Goal: Find specific page/section: Find specific page/section

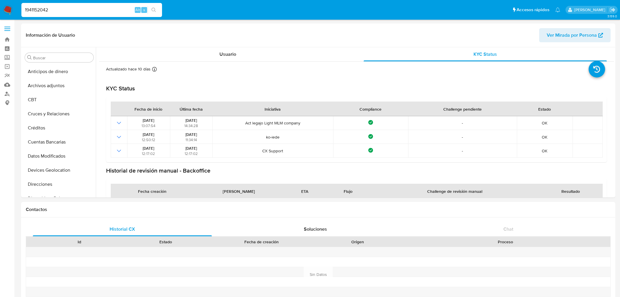
select select "10"
type input "1941152042"
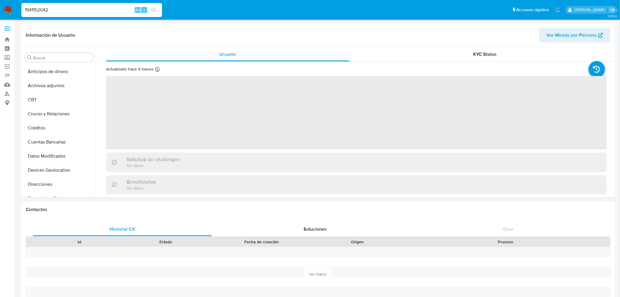
scroll to position [261, 0]
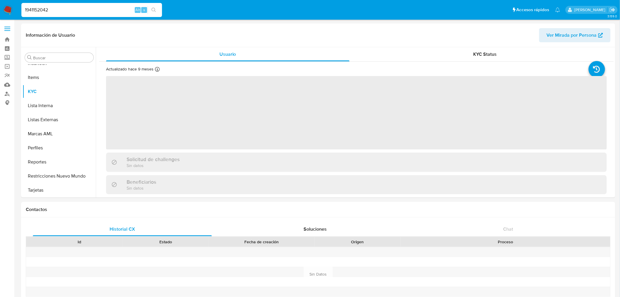
select select "10"
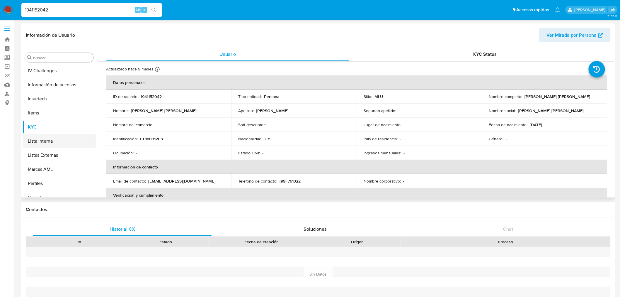
scroll to position [164, 0]
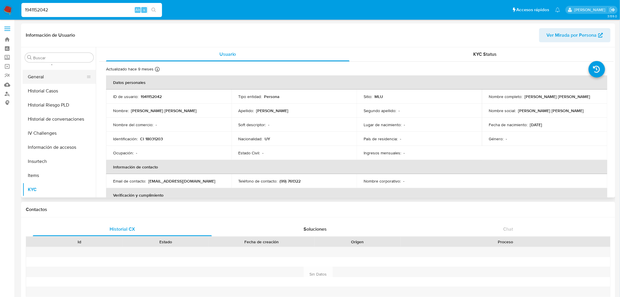
click at [45, 75] on button "General" at bounding box center [57, 77] width 69 height 14
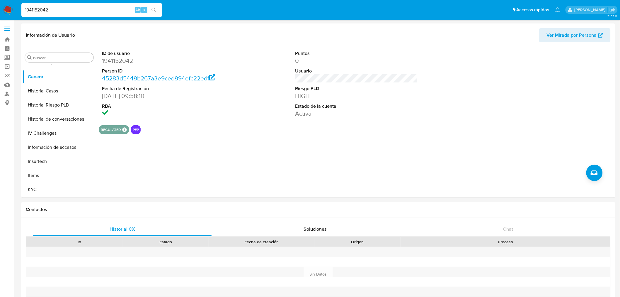
click at [52, 11] on input "1941152042" at bounding box center [91, 10] width 141 height 8
paste input "418395178"
type input "418395178"
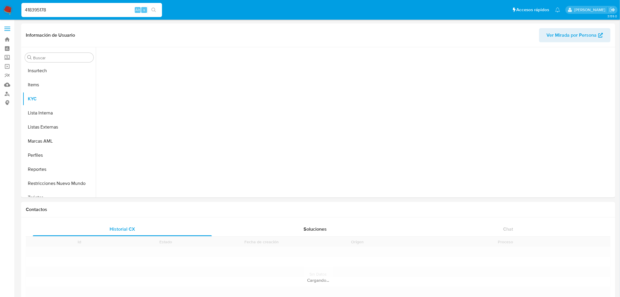
scroll to position [261, 0]
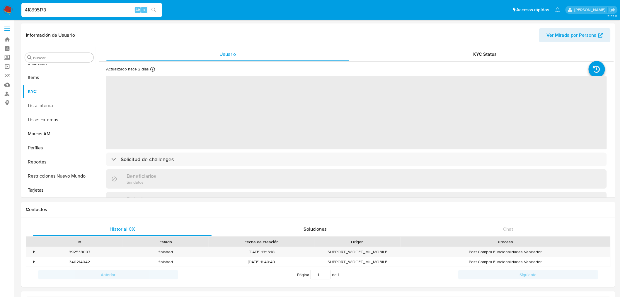
select select "10"
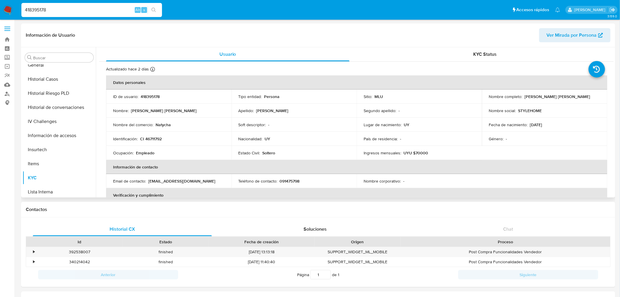
scroll to position [131, 0]
click at [48, 110] on button "General" at bounding box center [57, 109] width 69 height 14
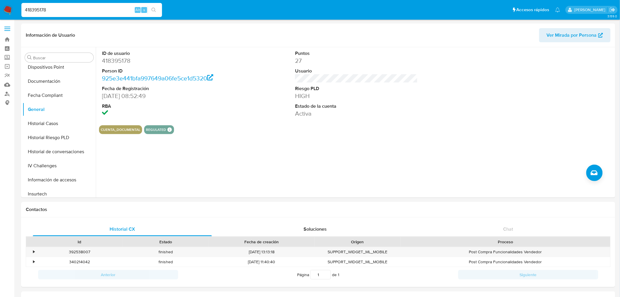
click at [50, 18] on nav "Pausado Ver notificaciones 418395178 Alt s Accesos rápidos Presiona las siguien…" at bounding box center [310, 10] width 620 height 20
click at [53, 6] on input "418395178" at bounding box center [91, 10] width 141 height 8
paste input "2467058"
type input "24670588"
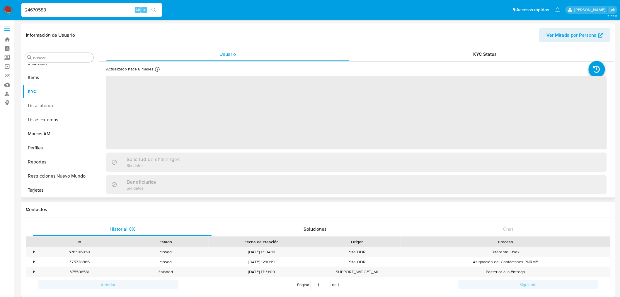
scroll to position [131, 0]
click at [54, 125] on button "Historial Casos" at bounding box center [57, 123] width 69 height 14
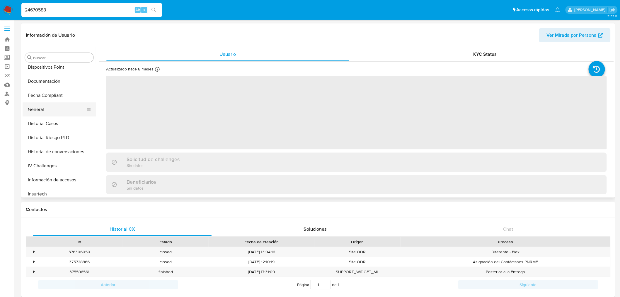
select select "10"
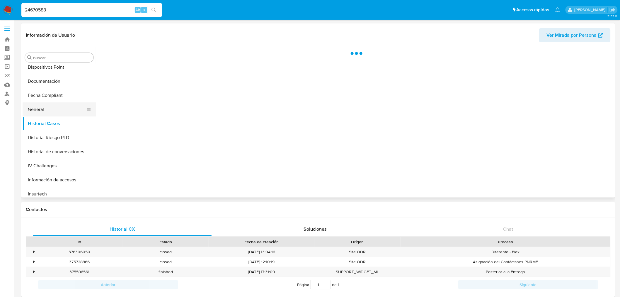
click at [53, 109] on button "General" at bounding box center [57, 109] width 69 height 14
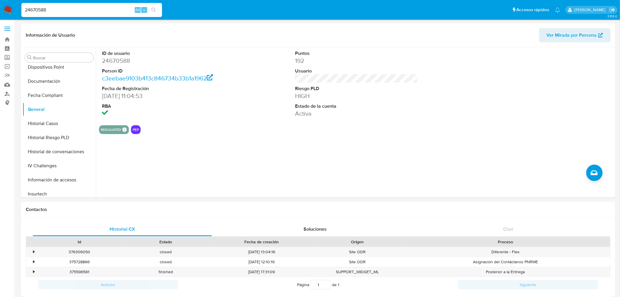
click at [49, 9] on input "24670588" at bounding box center [91, 10] width 141 height 8
paste input "345224737"
type input "345224737"
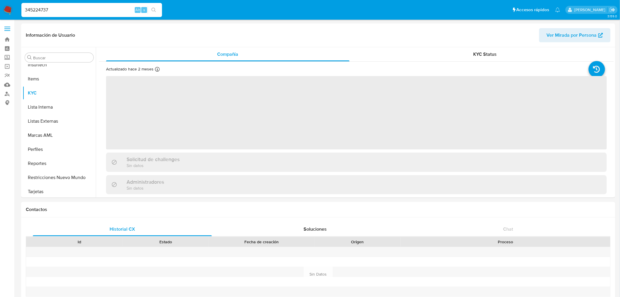
scroll to position [261, 0]
select select "10"
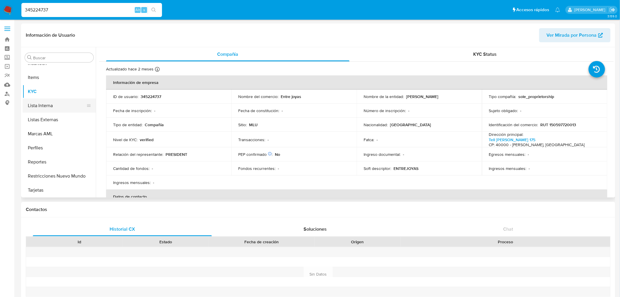
scroll to position [164, 0]
click at [54, 80] on button "General" at bounding box center [57, 77] width 69 height 14
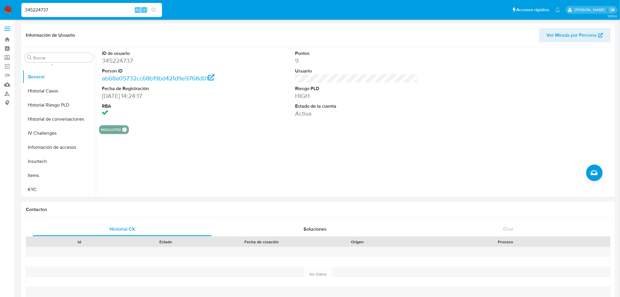
click at [50, 5] on div "345224737 Alt s" at bounding box center [91, 10] width 141 height 14
click at [52, 7] on input "345224737" at bounding box center [91, 10] width 141 height 8
paste input "722218819"
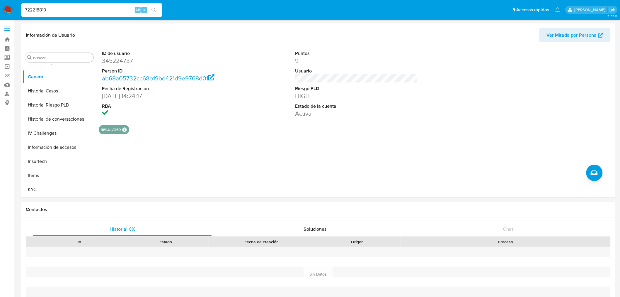
type input "722218819"
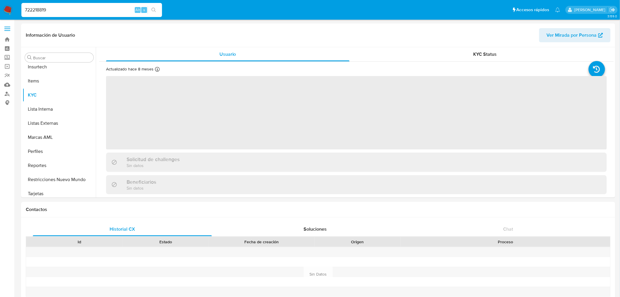
scroll to position [261, 0]
select select "10"
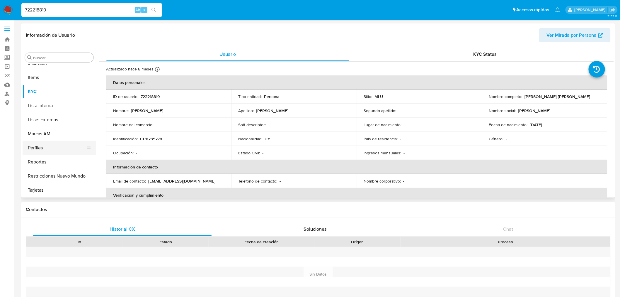
scroll to position [131, 0]
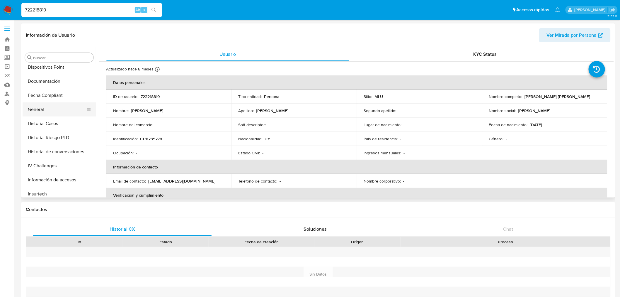
click at [46, 106] on button "General" at bounding box center [57, 109] width 69 height 14
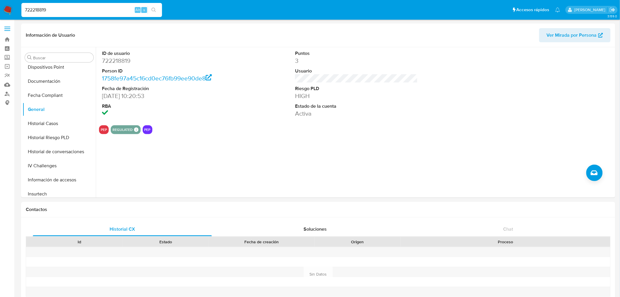
click at [48, 8] on input "722218819" at bounding box center [91, 10] width 141 height 8
paste input "1420151605"
type input "1420151605"
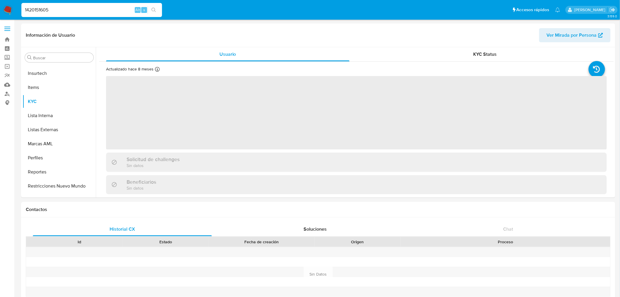
scroll to position [261, 0]
select select "10"
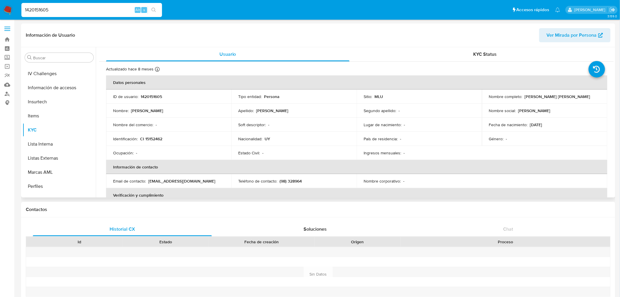
scroll to position [164, 0]
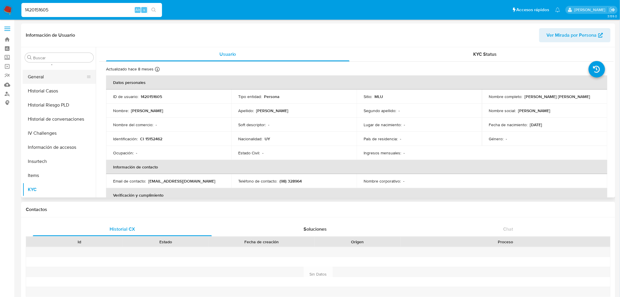
click at [45, 78] on button "General" at bounding box center [57, 77] width 69 height 14
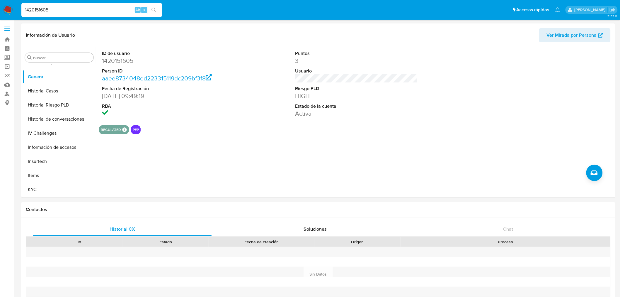
click at [45, 8] on input "1420151605" at bounding box center [91, 10] width 141 height 8
paste input "245237256"
type input "245237256"
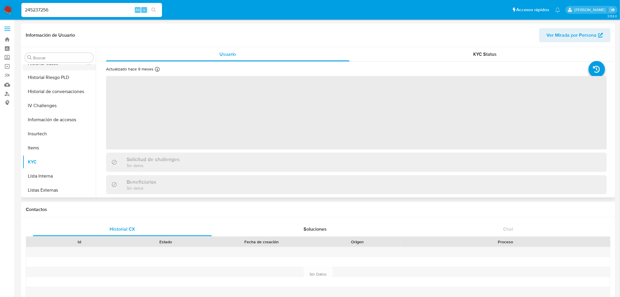
scroll to position [98, 0]
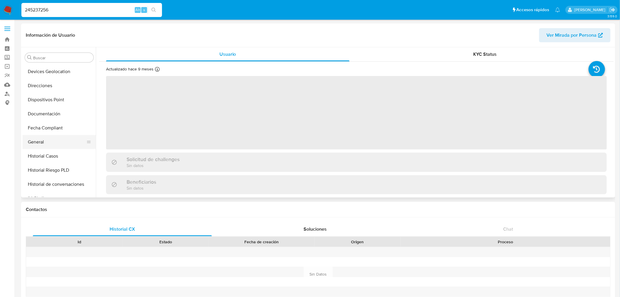
select select "10"
click at [65, 140] on button "General" at bounding box center [57, 142] width 69 height 14
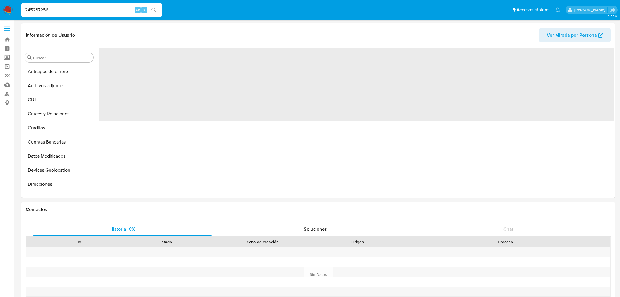
select select "10"
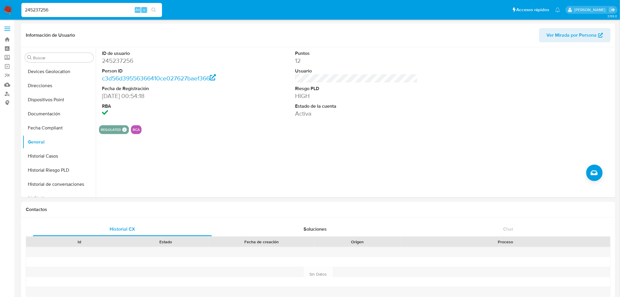
click at [53, 8] on input "245237256" at bounding box center [91, 10] width 141 height 8
paste input "802195"
type input "280219556"
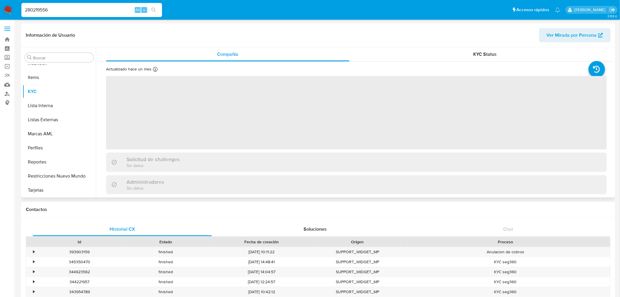
scroll to position [164, 0]
select select "10"
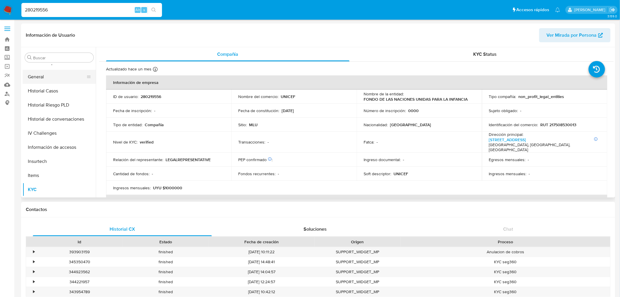
click at [57, 76] on button "General" at bounding box center [57, 77] width 69 height 14
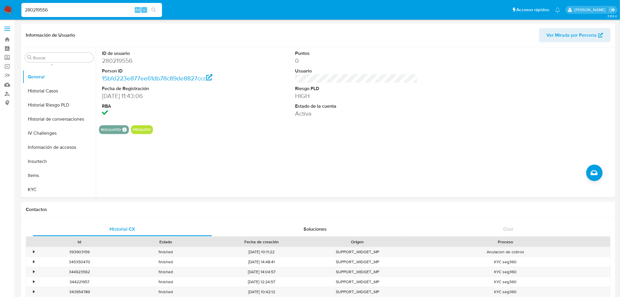
click at [59, 13] on div "280219556 Alt s" at bounding box center [91, 10] width 141 height 14
click at [61, 10] on input "280219556" at bounding box center [91, 10] width 141 height 8
paste input "1735797"
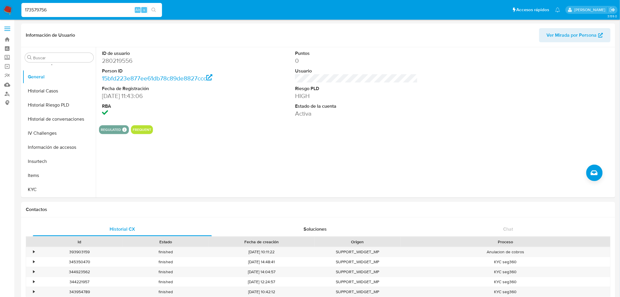
type input "173579756"
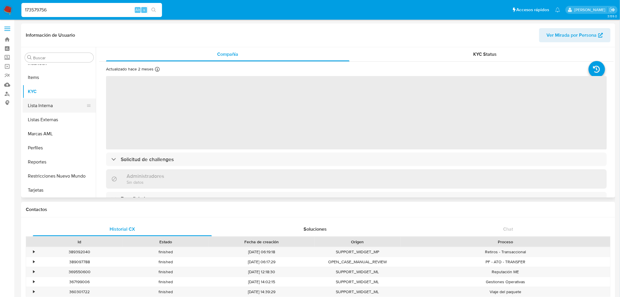
select select "10"
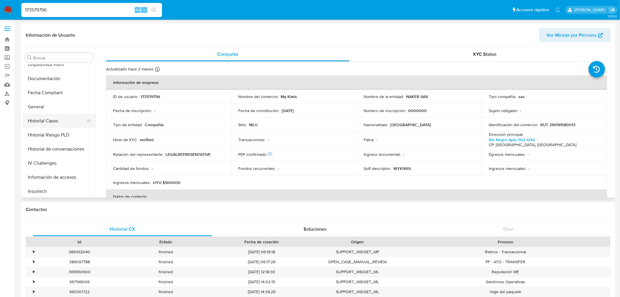
scroll to position [98, 0]
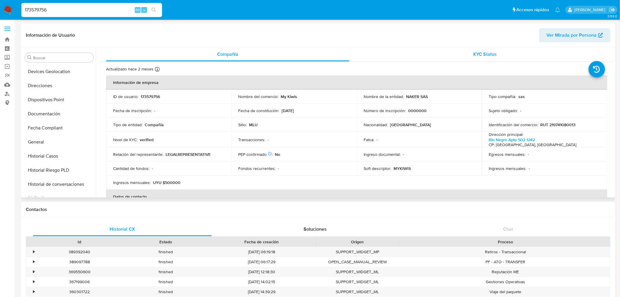
click at [462, 59] on div "KYC Status" at bounding box center [486, 54] width 244 height 14
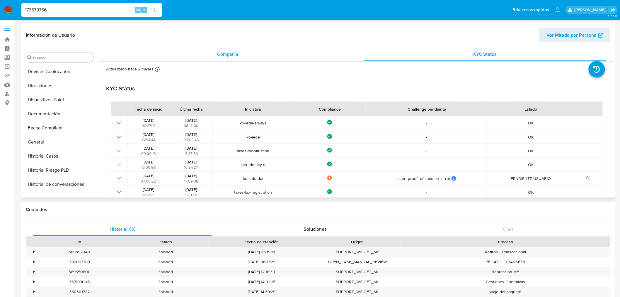
click at [266, 53] on div "Compañía" at bounding box center [228, 54] width 244 height 14
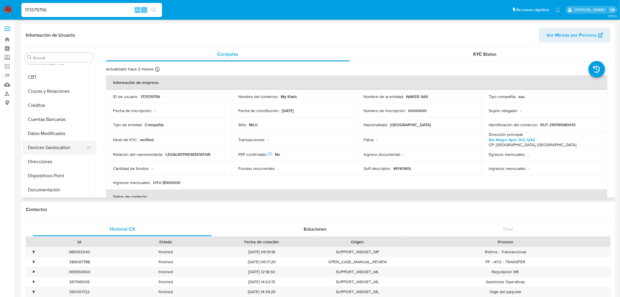
scroll to position [33, 0]
click at [59, 178] on button "Documentación" at bounding box center [57, 179] width 69 height 14
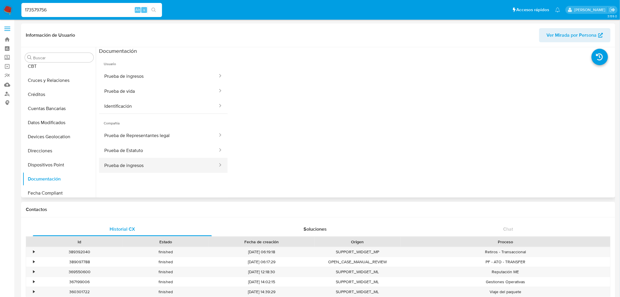
click at [128, 165] on button "Prueba de ingresos" at bounding box center [158, 165] width 119 height 15
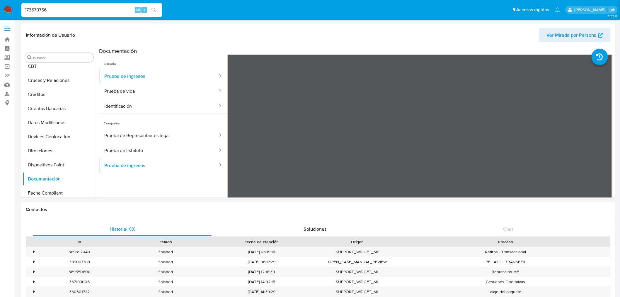
click at [9, 8] on img at bounding box center [8, 10] width 10 height 10
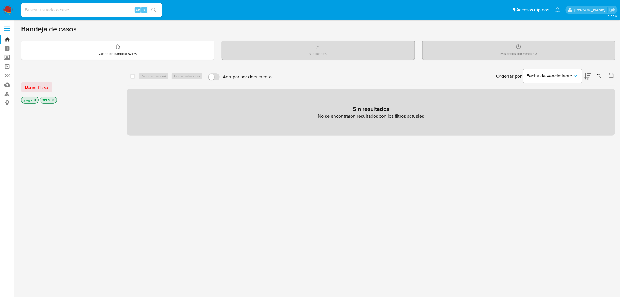
click at [35, 98] on icon "close-filter" at bounding box center [35, 100] width 4 height 4
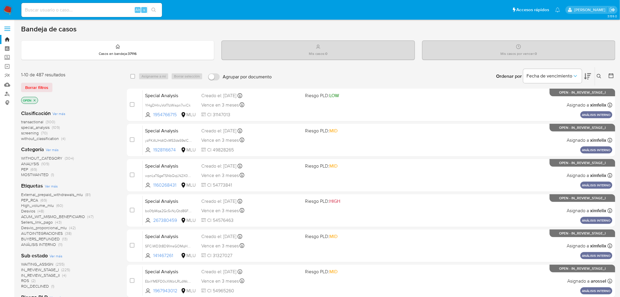
click at [35, 98] on icon "close-filter" at bounding box center [35, 100] width 4 height 4
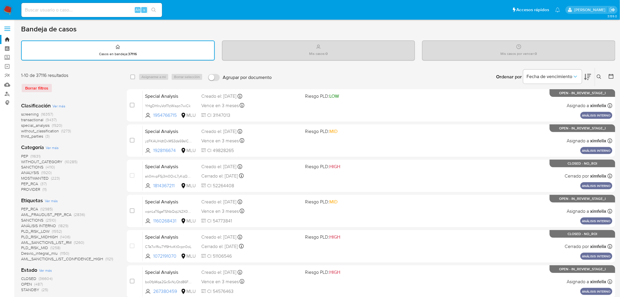
click at [608, 75] on div at bounding box center [610, 77] width 11 height 18
click at [609, 74] on icon at bounding box center [611, 76] width 5 height 5
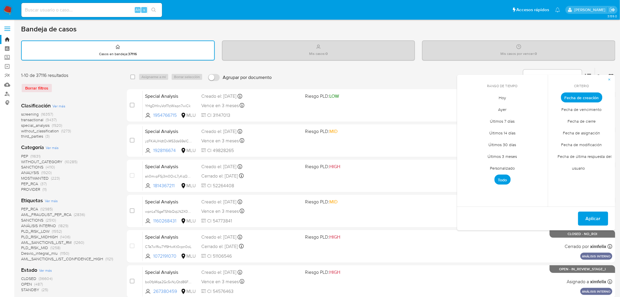
click at [514, 164] on span "Personalizado" at bounding box center [502, 168] width 37 height 12
click at [74, 11] on input at bounding box center [91, 10] width 141 height 8
paste input "1403895268"
type input "1403895268"
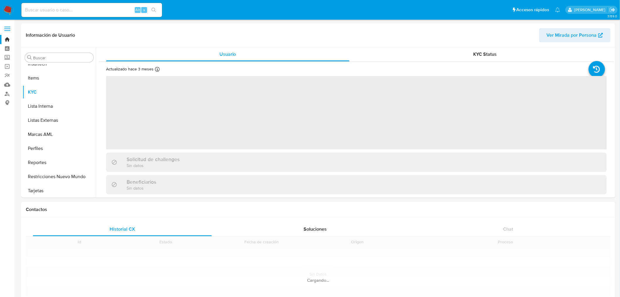
scroll to position [261, 0]
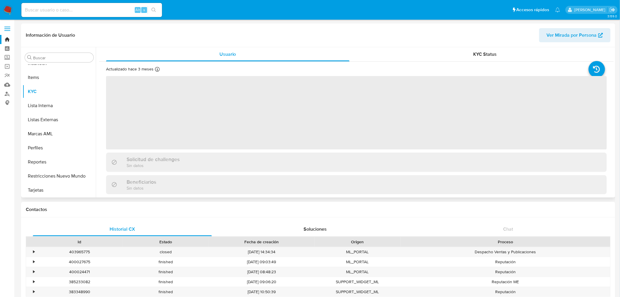
select select "10"
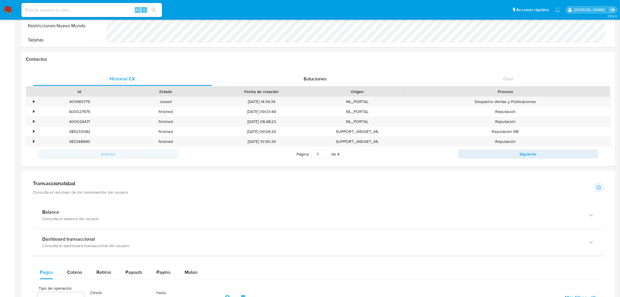
scroll to position [326, 0]
